Goal: Use online tool/utility: Utilize a website feature to perform a specific function

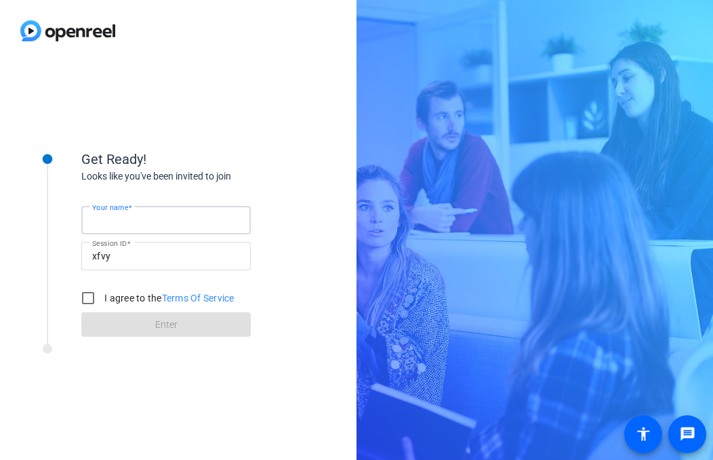
click at [197, 218] on input "Your name" at bounding box center [166, 220] width 148 height 16
type input "[PERSON_NAME]"
click at [92, 298] on input "I agree to the Terms Of Service" at bounding box center [88, 298] width 27 height 27
checkbox input "true"
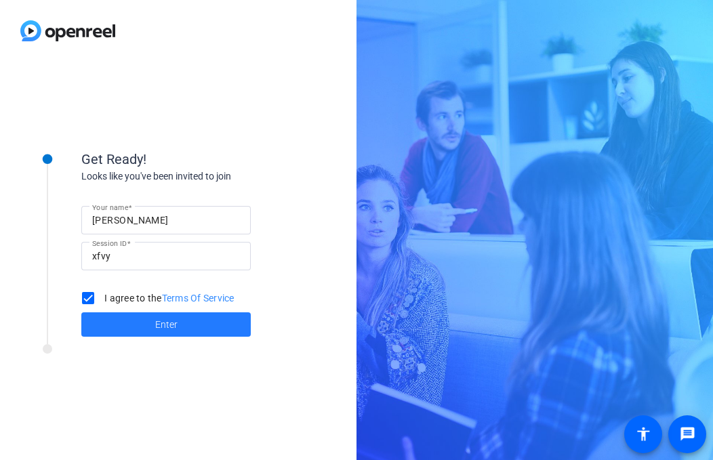
click at [115, 314] on span at bounding box center [165, 324] width 169 height 33
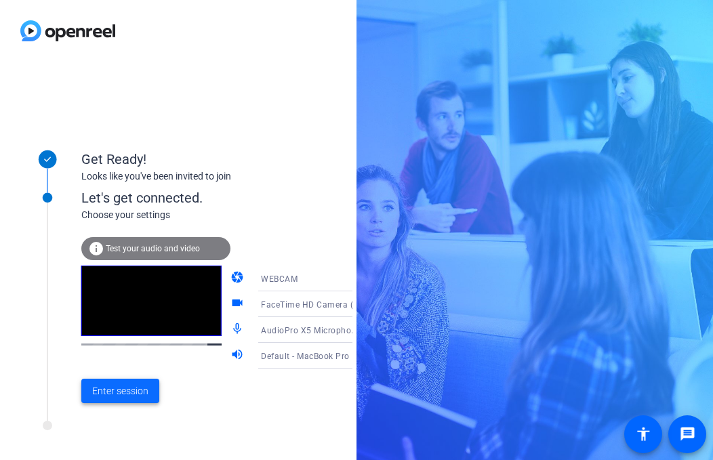
click at [121, 395] on span "Enter session" at bounding box center [120, 391] width 56 height 14
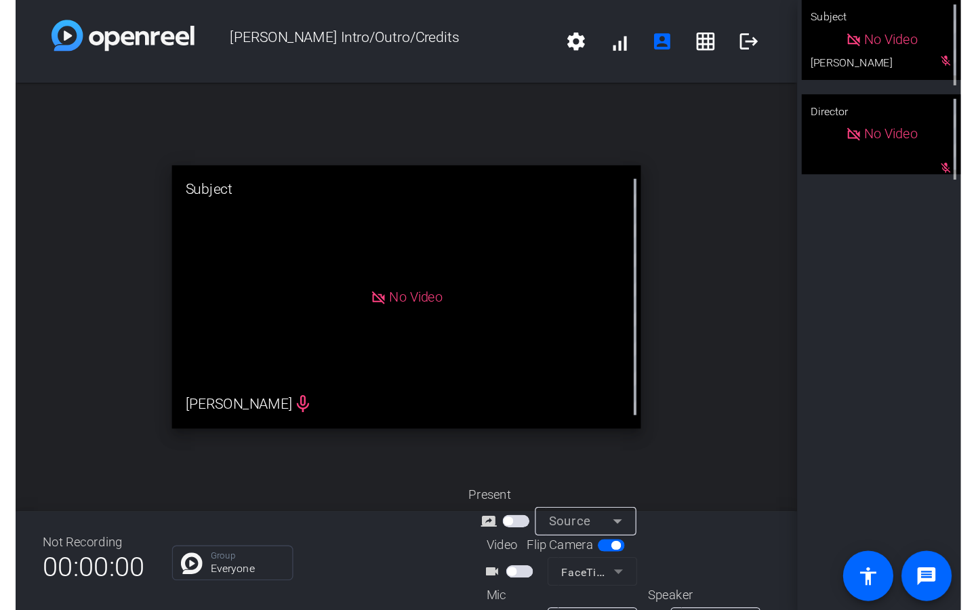
scroll to position [35, 0]
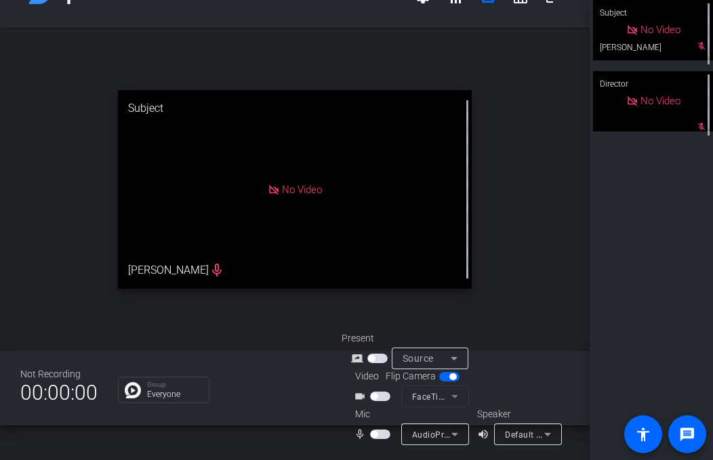
click at [418, 360] on span "Source" at bounding box center [418, 358] width 31 height 11
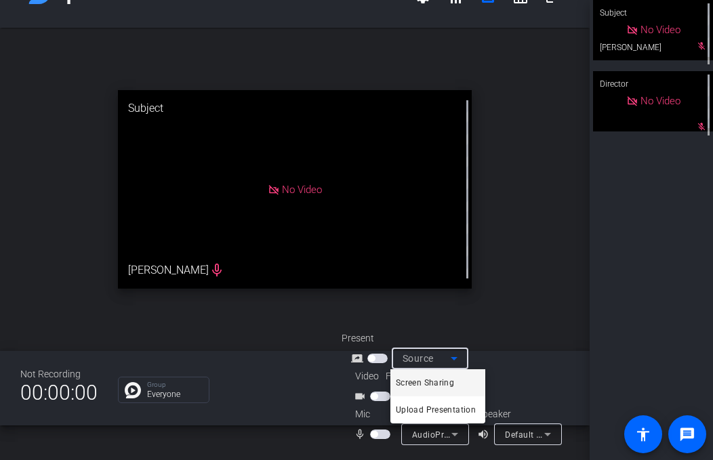
click at [566, 365] on div at bounding box center [356, 230] width 713 height 460
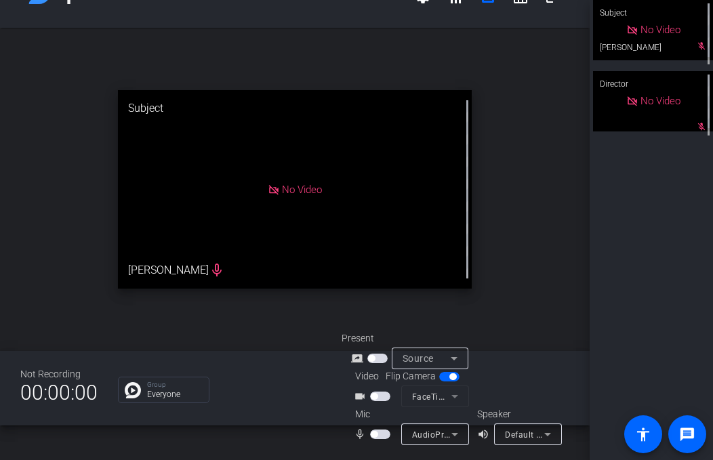
click at [424, 399] on mat-form-field "FaceTime HD Camera (1C1C:B782)" at bounding box center [435, 397] width 68 height 22
click at [380, 398] on span "button" at bounding box center [380, 396] width 20 height 9
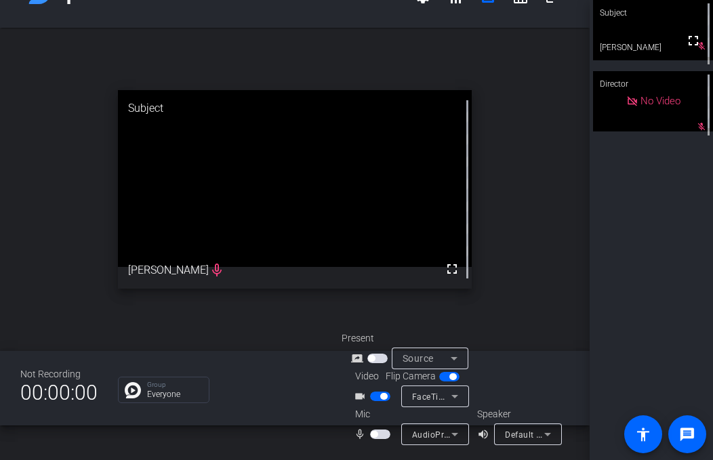
click at [378, 439] on mat-slide-toggle at bounding box center [381, 434] width 23 height 14
click at [378, 435] on span "button" at bounding box center [380, 434] width 20 height 9
click at [418, 399] on span "FaceTime HD Camera (1C1C:B782)" at bounding box center [482, 396] width 140 height 11
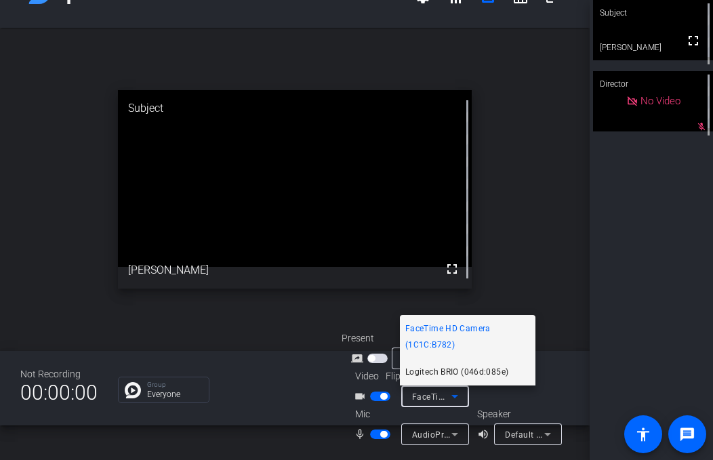
click at [431, 378] on span "Logitech BRIO (046d:085e)" at bounding box center [456, 372] width 103 height 16
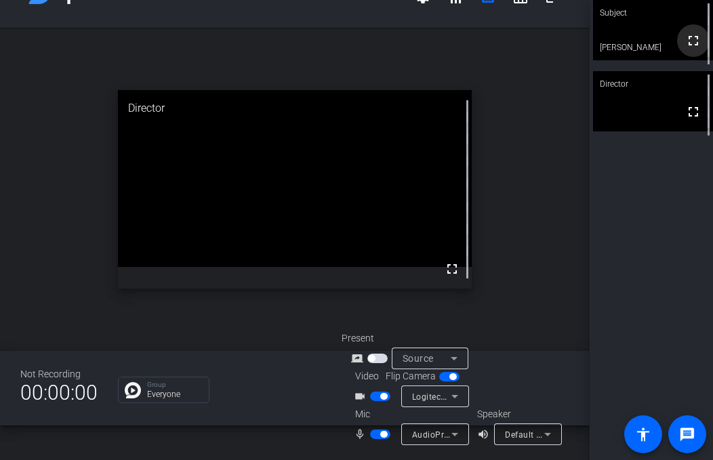
click at [689, 43] on mat-icon "fullscreen" at bounding box center [693, 41] width 16 height 16
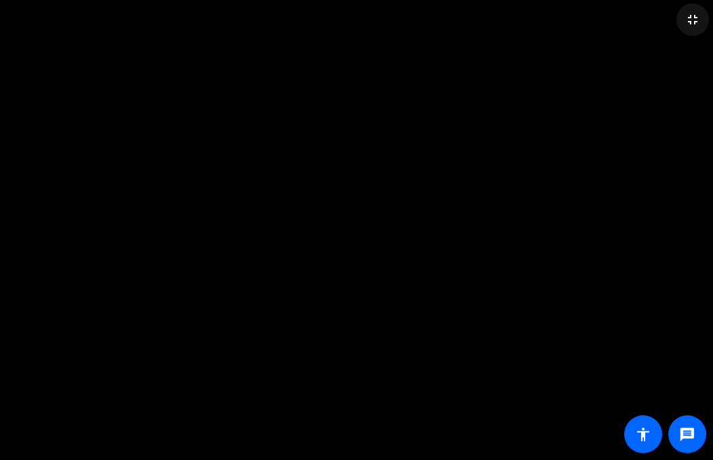
click at [691, 13] on mat-icon "fullscreen_exit" at bounding box center [693, 20] width 16 height 16
